Goal: Find specific page/section: Find specific page/section

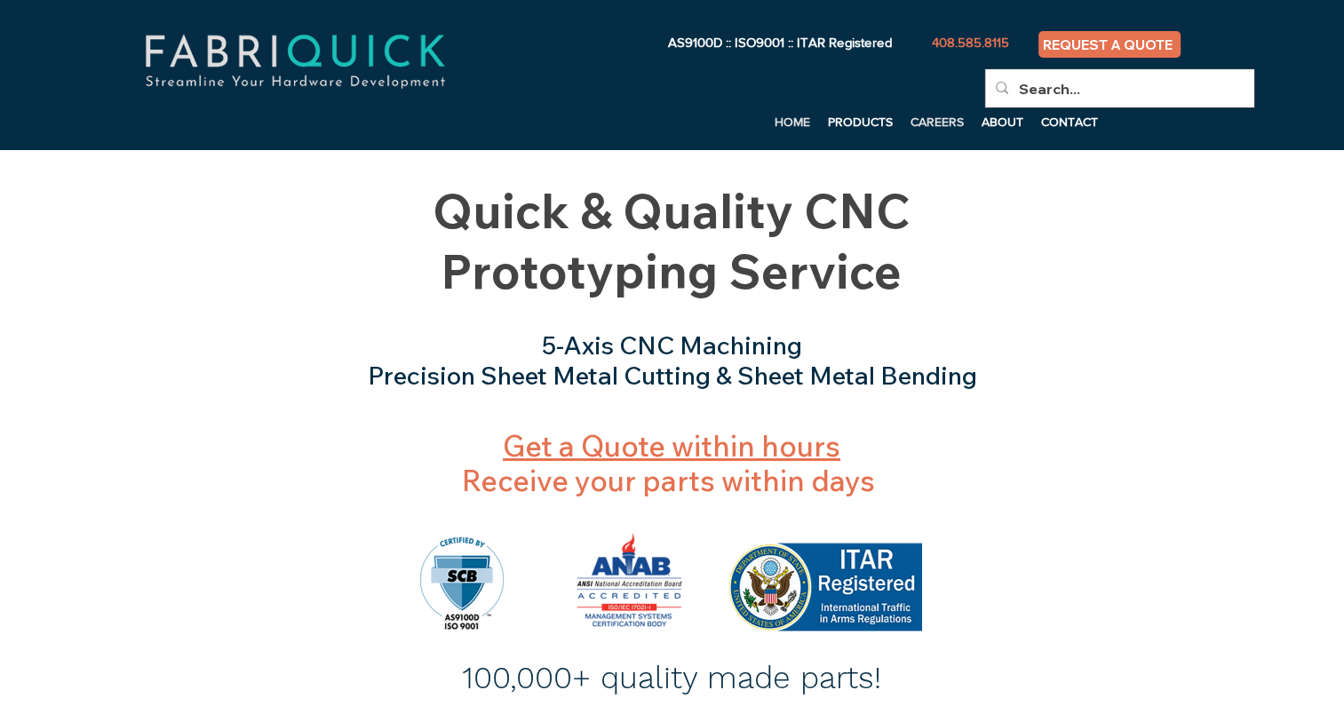
click at [938, 124] on p "CAREERS" at bounding box center [936, 121] width 71 height 27
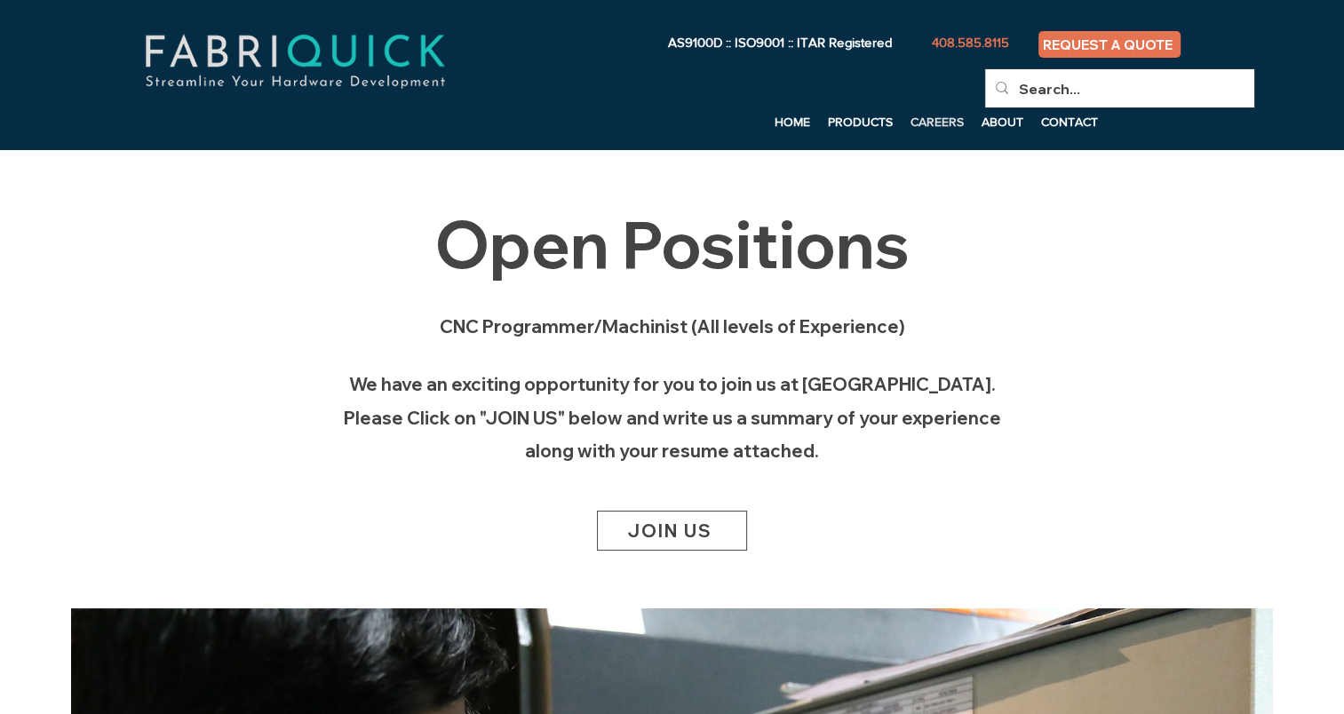
click at [707, 531] on span "JOIN US" at bounding box center [669, 531] width 85 height 22
click at [259, 298] on div "main content" at bounding box center [672, 379] width 1202 height 458
